Goal: Task Accomplishment & Management: Use online tool/utility

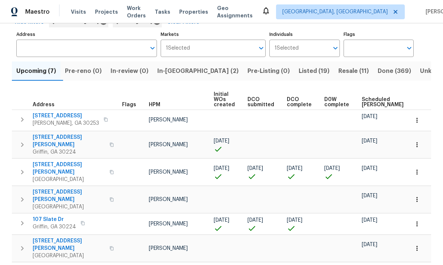
scroll to position [43, 0]
click at [182, 72] on span "In-reno (2)" at bounding box center [197, 71] width 81 height 10
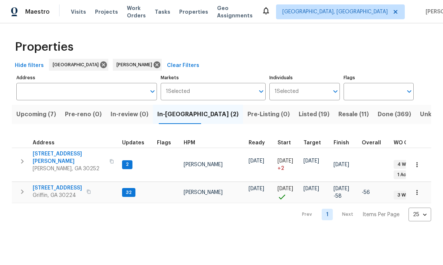
click at [47, 115] on span "Upcoming (7)" at bounding box center [36, 114] width 40 height 10
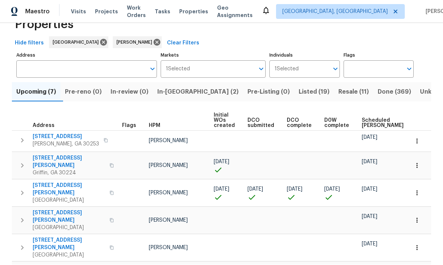
scroll to position [21, 0]
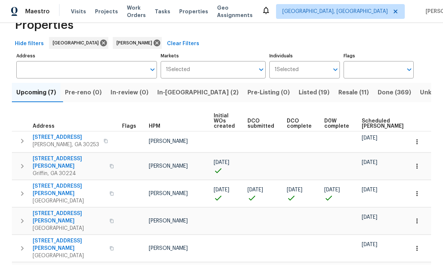
click at [430, 237] on body "Maestro Visits Projects Work Orders Tasks Properties Geo Assignments Albuquerqu…" at bounding box center [221, 132] width 443 height 265
click at [428, 254] on li "100" at bounding box center [419, 245] width 34 height 22
type input "100"
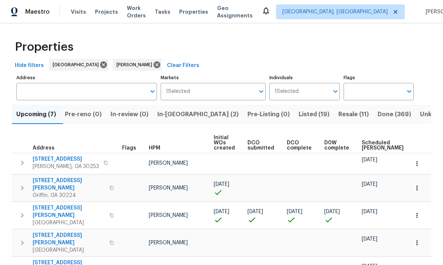
click at [44, 111] on span "Upcoming (7)" at bounding box center [36, 114] width 40 height 10
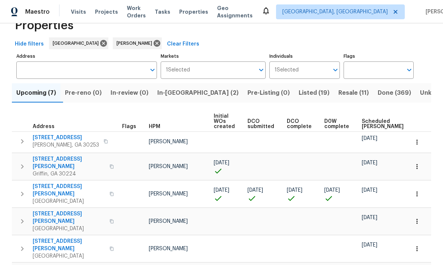
click at [55, 183] on span "45 Kendall Ln" at bounding box center [69, 190] width 72 height 15
click at [5, 33] on div "Properties Hide filters Atlanta Wesley Brooks Clear Filters Address Address Mar…" at bounding box center [221, 161] width 443 height 318
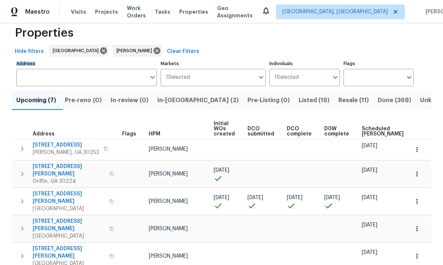
scroll to position [0, 0]
click at [181, 110] on button "In-reno (2)" at bounding box center [198, 100] width 90 height 19
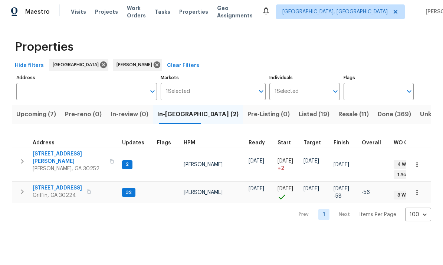
click at [49, 185] on span "1104 Maple Dr" at bounding box center [57, 188] width 49 height 7
click at [24, 188] on icon "button" at bounding box center [22, 192] width 9 height 9
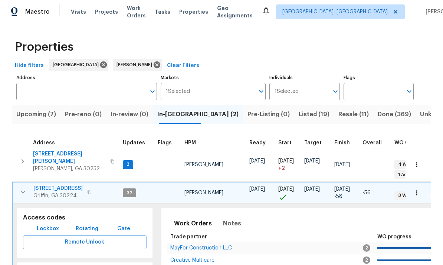
click at [51, 225] on span "Lockbox" at bounding box center [48, 229] width 22 height 9
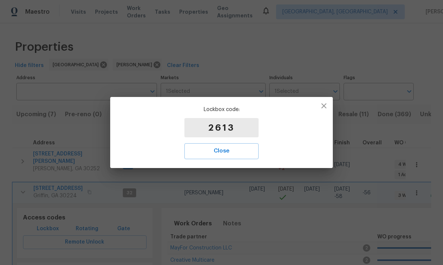
click at [225, 146] on button "Close" at bounding box center [221, 151] width 74 height 16
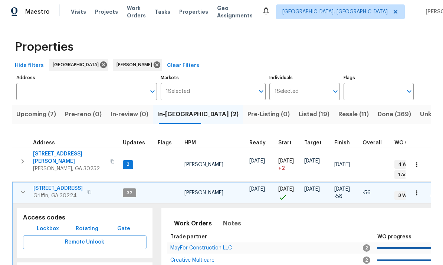
click at [55, 185] on span "1104 Maple Dr" at bounding box center [57, 188] width 49 height 7
click at [20, 188] on icon "button" at bounding box center [23, 192] width 9 height 9
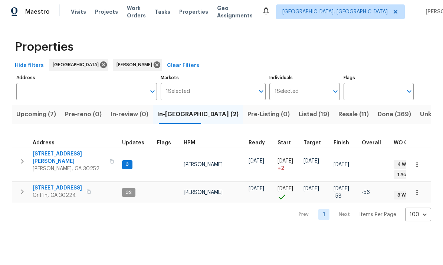
click at [55, 185] on span "1104 Maple Dr" at bounding box center [57, 188] width 49 height 7
click at [21, 188] on icon "button" at bounding box center [22, 192] width 9 height 9
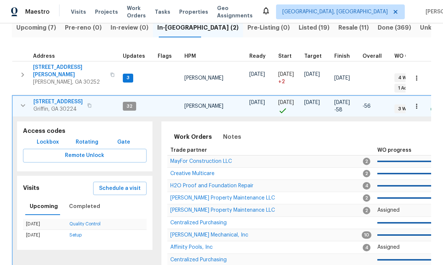
scroll to position [88, 0]
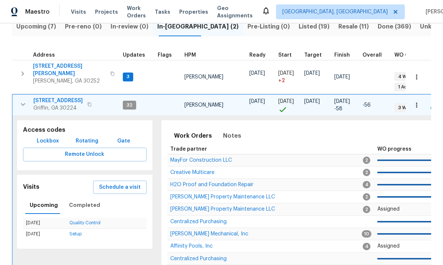
click at [120, 183] on span "Schedule a visit" at bounding box center [120, 187] width 42 height 9
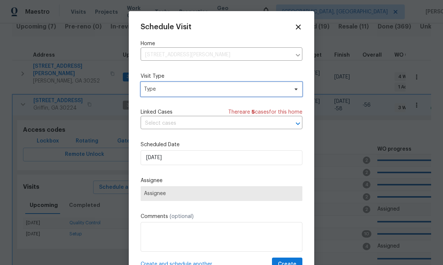
click at [168, 89] on span "Type" at bounding box center [216, 89] width 144 height 7
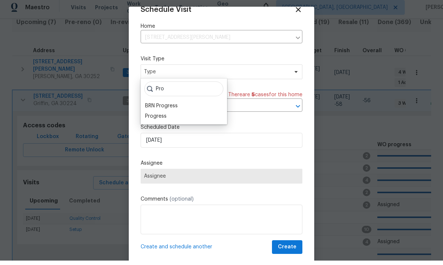
scroll to position [4, 0]
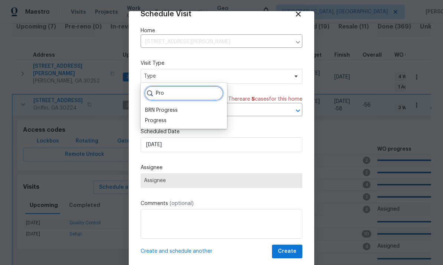
type input "Pro"
click at [163, 117] on div "Progress" at bounding box center [155, 120] width 21 height 7
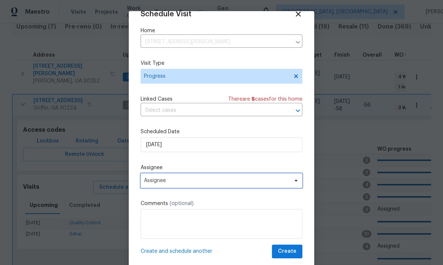
click at [193, 177] on span "Assignee" at bounding box center [221, 180] width 162 height 15
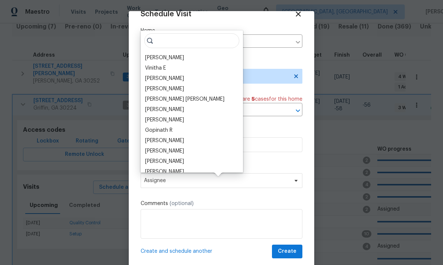
scroll to position [4, 0]
click at [179, 54] on div "[PERSON_NAME]" at bounding box center [164, 57] width 39 height 7
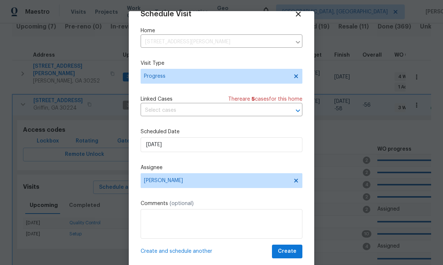
click at [293, 255] on span "Create" at bounding box center [287, 251] width 19 height 9
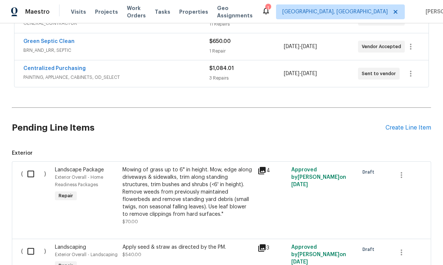
scroll to position [225, 0]
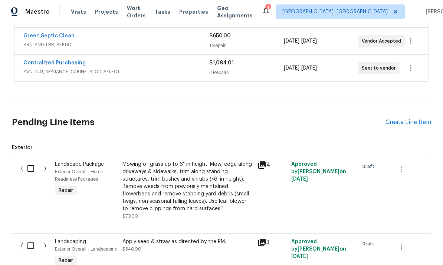
click at [32, 166] on input "checkbox" at bounding box center [33, 169] width 21 height 16
checkbox input "true"
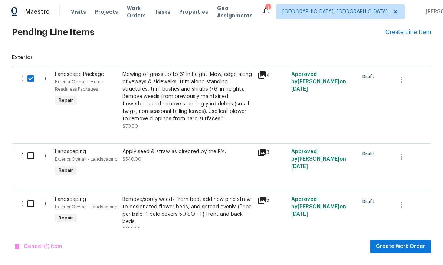
scroll to position [315, 0]
click at [34, 155] on input "checkbox" at bounding box center [33, 157] width 21 height 16
checkbox input "true"
click at [33, 206] on input "checkbox" at bounding box center [33, 204] width 21 height 16
checkbox input "true"
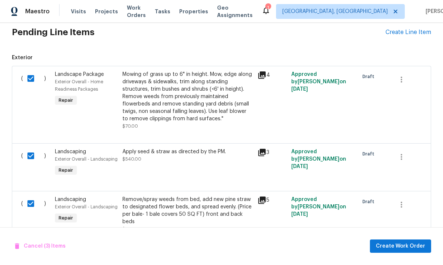
scroll to position [26, 0]
click at [403, 245] on span "Create Work Order" at bounding box center [399, 246] width 49 height 9
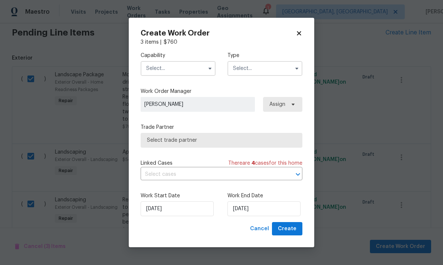
click at [179, 64] on input "text" at bounding box center [177, 68] width 75 height 15
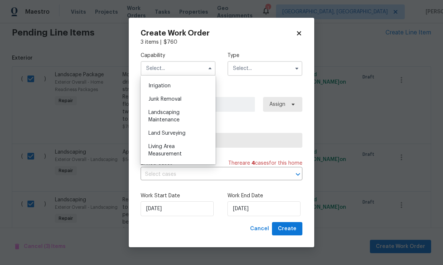
scroll to position [457, 0]
click at [176, 117] on div "Landscaping Maintenance" at bounding box center [177, 118] width 71 height 21
type input "Landscaping Maintenance"
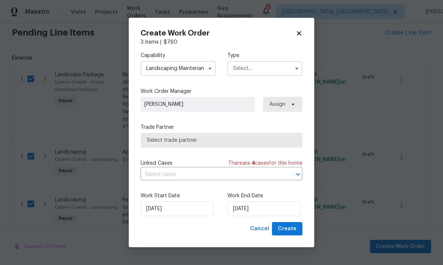
click at [263, 67] on input "text" at bounding box center [264, 68] width 75 height 15
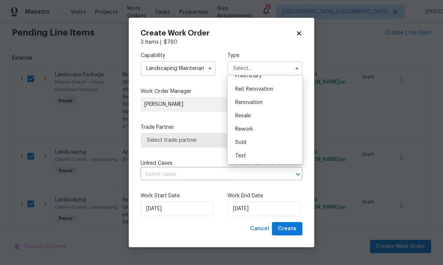
scroll to position [163, 0]
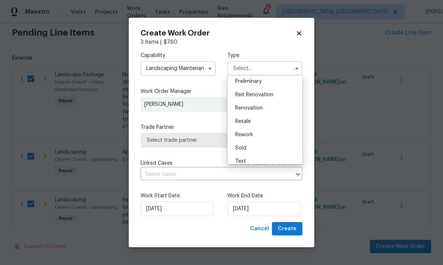
click at [260, 108] on span "Renovation" at bounding box center [248, 108] width 27 height 5
type input "Renovation"
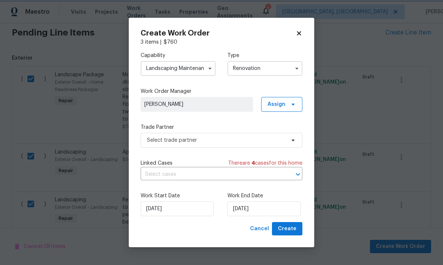
scroll to position [0, 0]
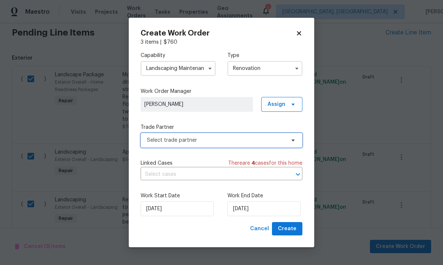
click at [213, 143] on span "Select trade partner" at bounding box center [216, 140] width 138 height 7
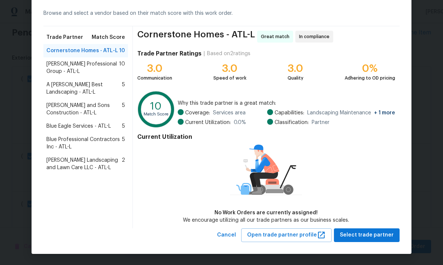
scroll to position [31, 0]
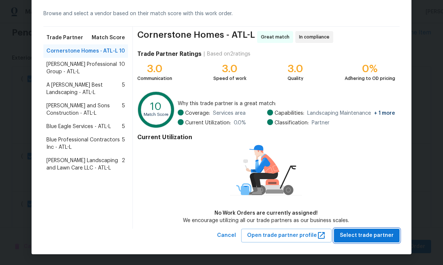
click at [370, 235] on span "Select trade partner" at bounding box center [367, 235] width 54 height 9
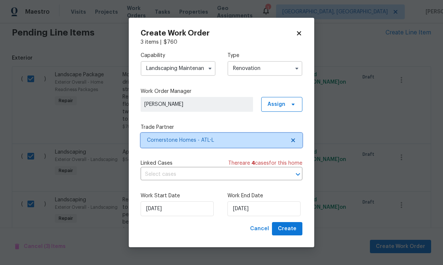
scroll to position [0, 0]
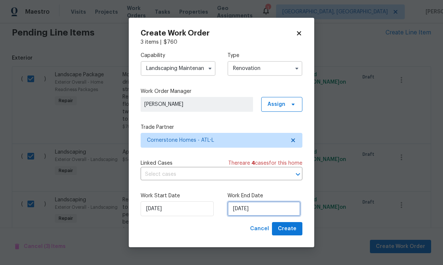
click at [263, 211] on input "[DATE]" at bounding box center [263, 209] width 73 height 15
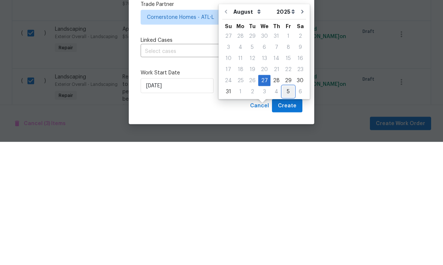
click at [287, 210] on div "5" at bounding box center [288, 215] width 12 height 10
type input "[DATE]"
select select "8"
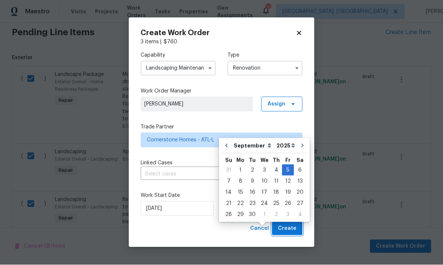
click at [290, 228] on span "Create" at bounding box center [287, 229] width 19 height 9
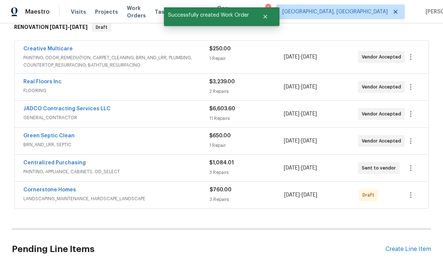
scroll to position [96, 0]
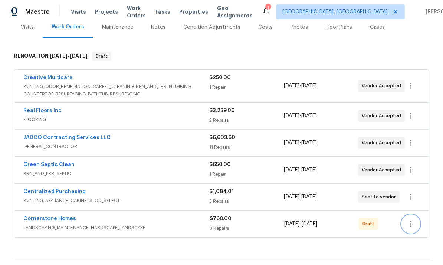
click at [417, 215] on button "button" at bounding box center [410, 224] width 18 height 18
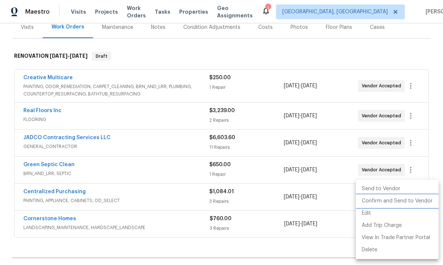
click at [396, 203] on li "Confirm and Send to Vendor" at bounding box center [396, 201] width 83 height 12
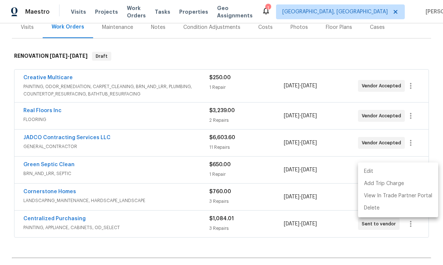
click at [224, 245] on div at bounding box center [221, 132] width 443 height 265
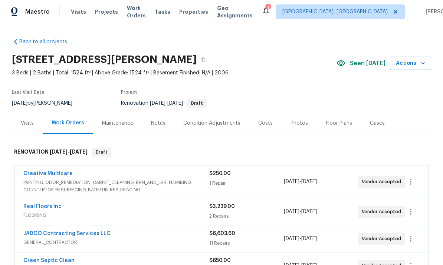
scroll to position [0, 0]
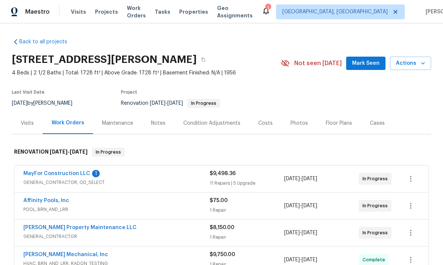
click at [65, 168] on div "MayFor Construction LLC 1 GENERAL_CONTRACTOR, OD_SELECT $9,498.36 11 Repairs | …" at bounding box center [221, 179] width 414 height 27
click at [66, 176] on link "MayFor Construction LLC" at bounding box center [56, 173] width 67 height 5
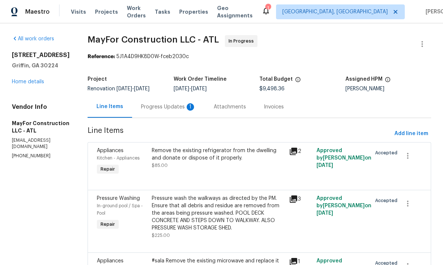
click at [182, 110] on div "Progress Updates 1" at bounding box center [168, 106] width 55 height 7
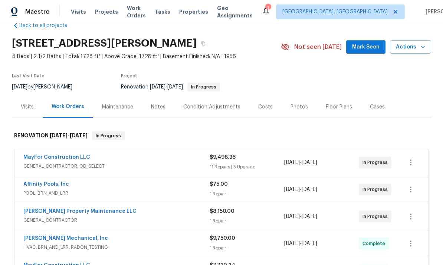
scroll to position [25, 0]
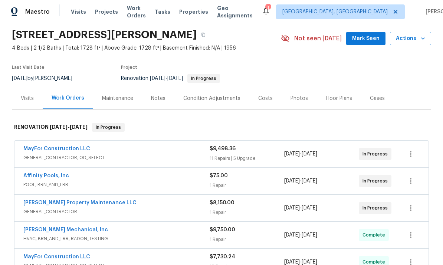
click at [59, 150] on link "MayFor Construction LLC" at bounding box center [56, 148] width 67 height 5
